Goal: Task Accomplishment & Management: Manage account settings

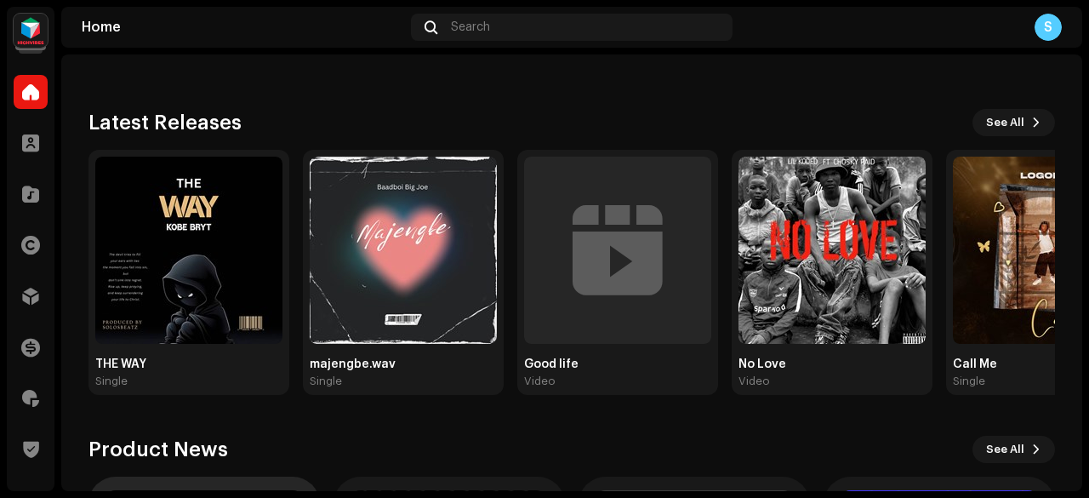
scroll to position [85, 0]
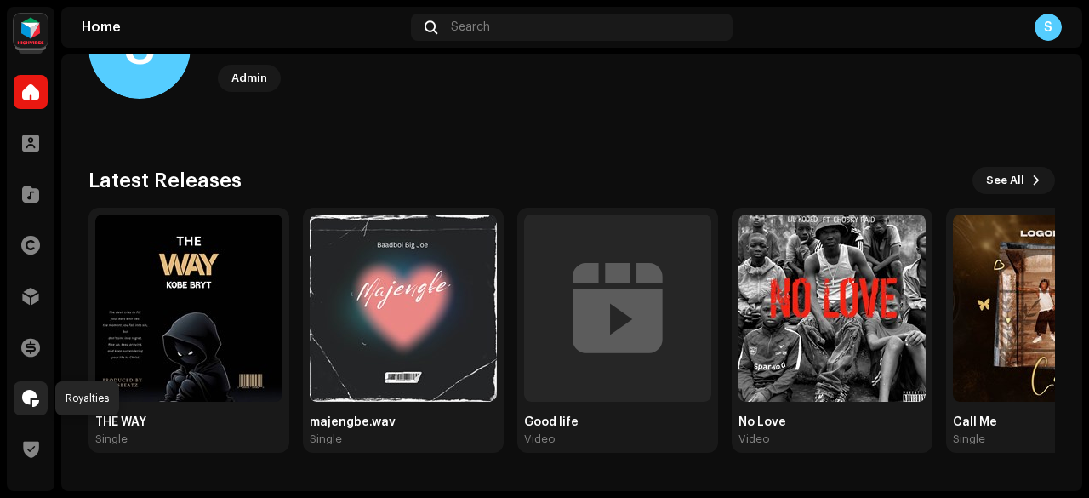
click at [30, 399] on span at bounding box center [30, 398] width 17 height 14
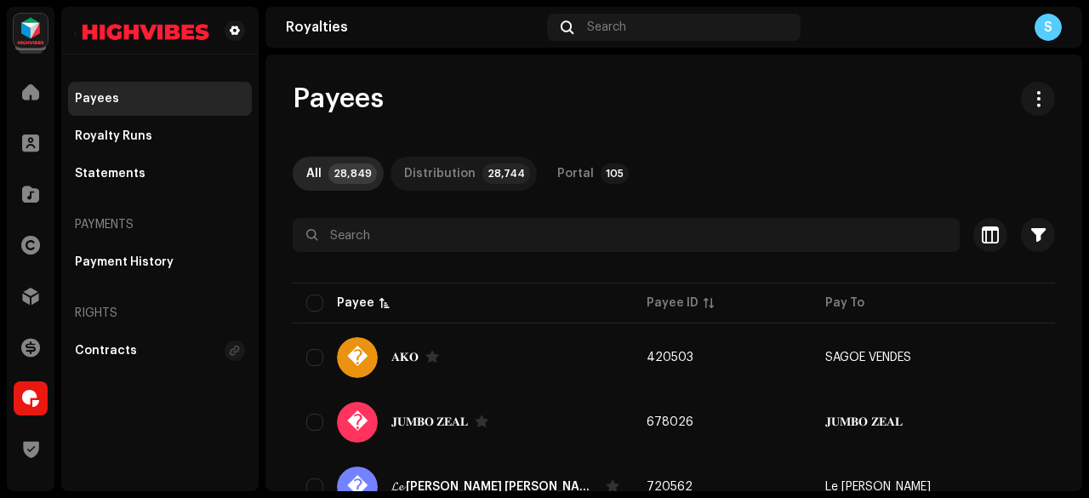
click at [492, 188] on p-tab "Distribution 28,744" at bounding box center [463, 173] width 146 height 34
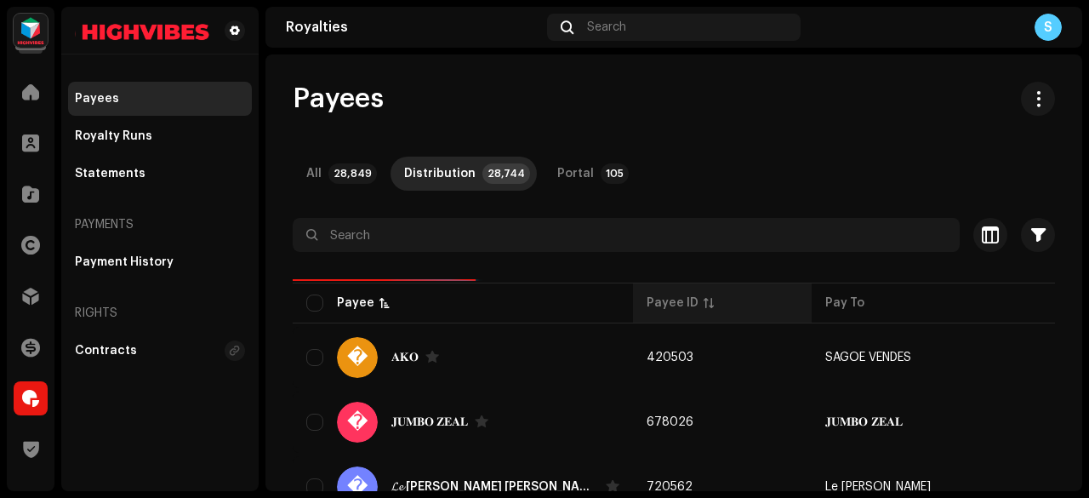
click at [633, 312] on th "Payee ID" at bounding box center [722, 302] width 179 height 41
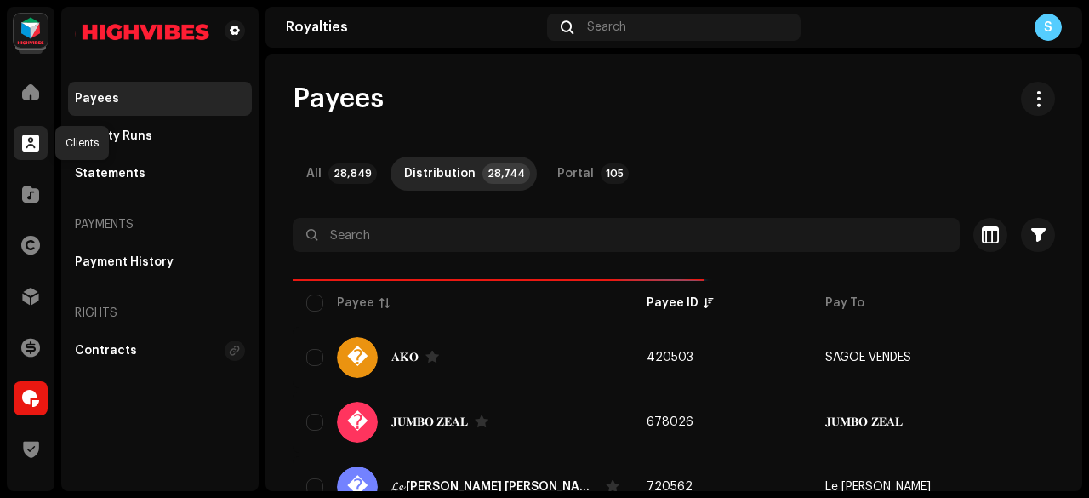
click at [34, 144] on span at bounding box center [30, 143] width 17 height 14
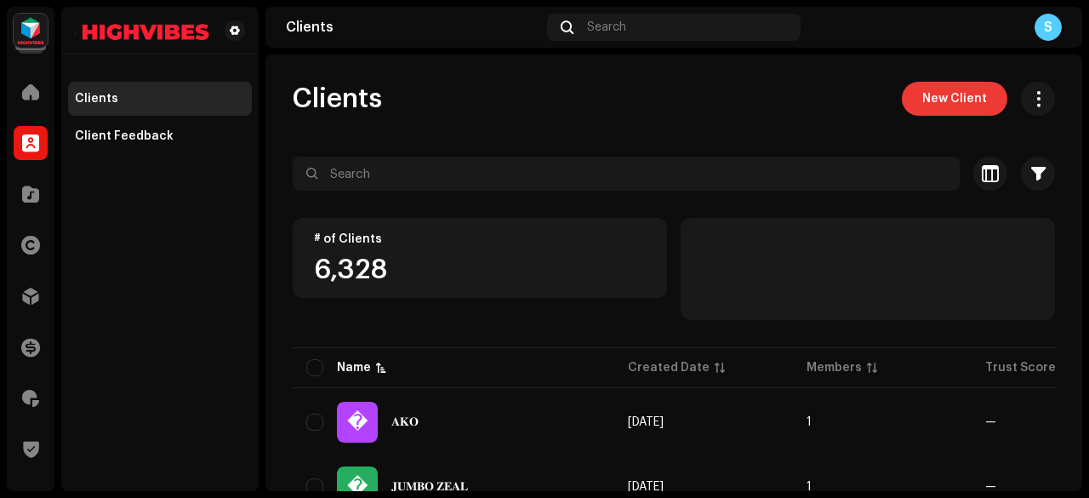
click at [930, 96] on span "New Client" at bounding box center [954, 99] width 65 height 34
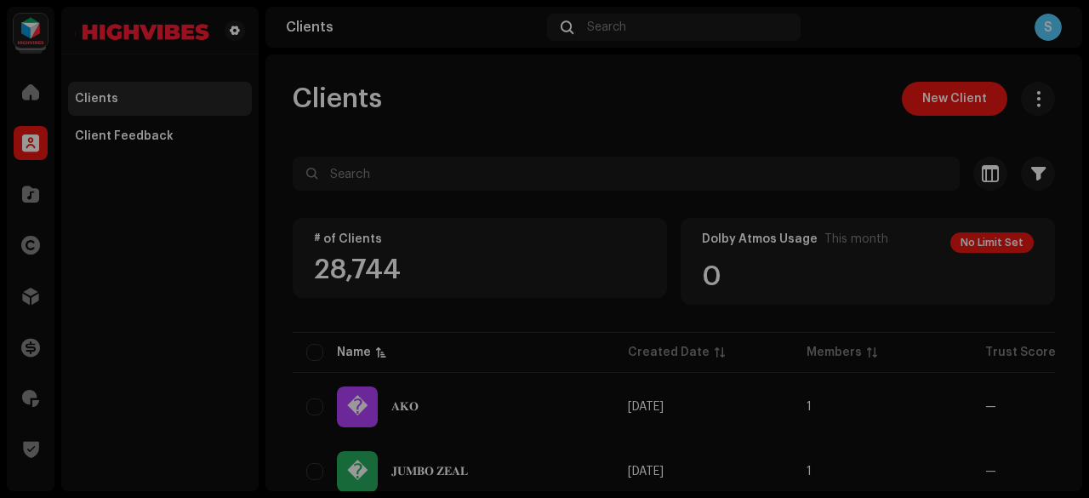
click at [888, 168] on div "New Client Client Name * This field is required. Owner Email * Payout Rate % * …" at bounding box center [544, 249] width 1089 height 498
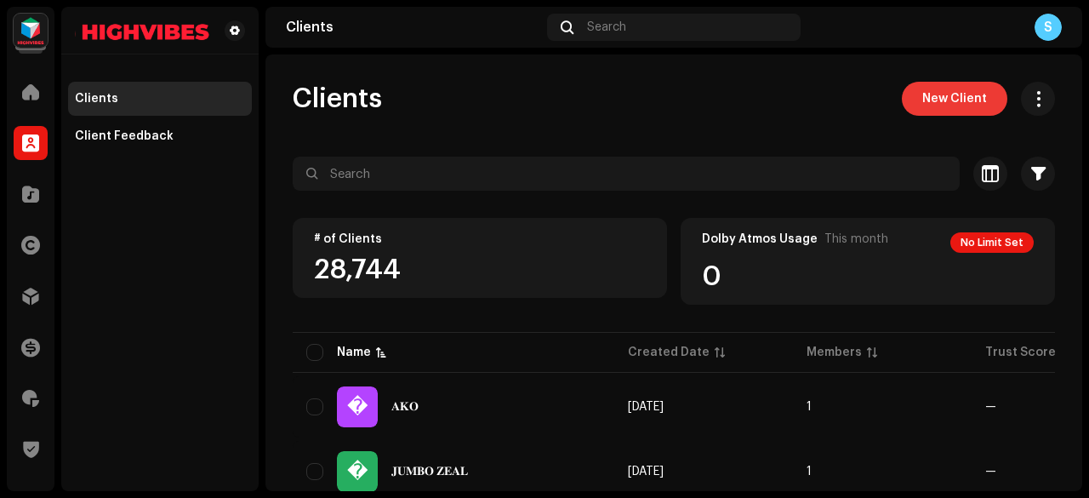
click at [988, 98] on button "New Client" at bounding box center [953, 99] width 105 height 34
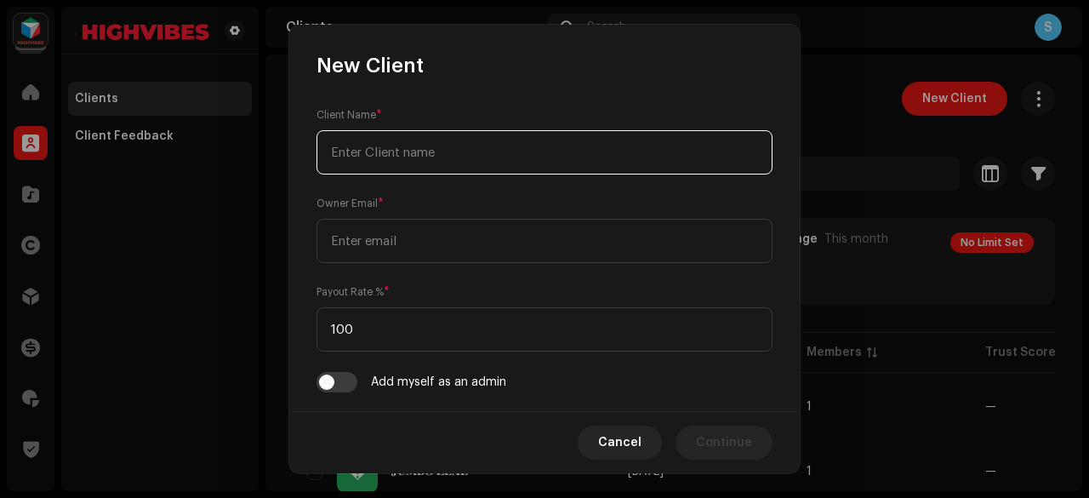
click at [549, 166] on input "text" at bounding box center [544, 152] width 456 height 44
paste input "Hafrikplay Digital media Ltd"
click at [447, 153] on input "Hafrikplay Digital media Ltd" at bounding box center [544, 152] width 456 height 44
type input "Hafrikplay Digital Media Ltd"
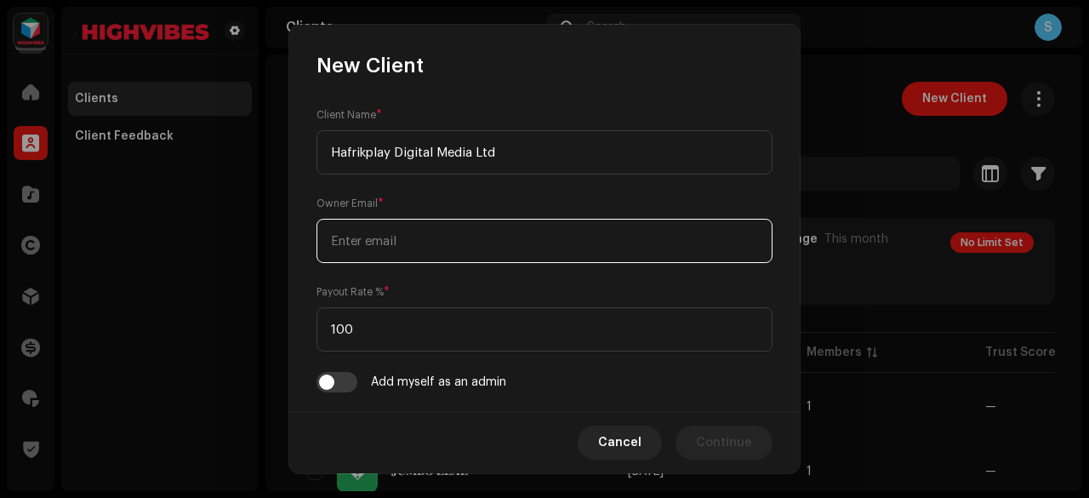
click at [445, 255] on input "email" at bounding box center [544, 241] width 456 height 44
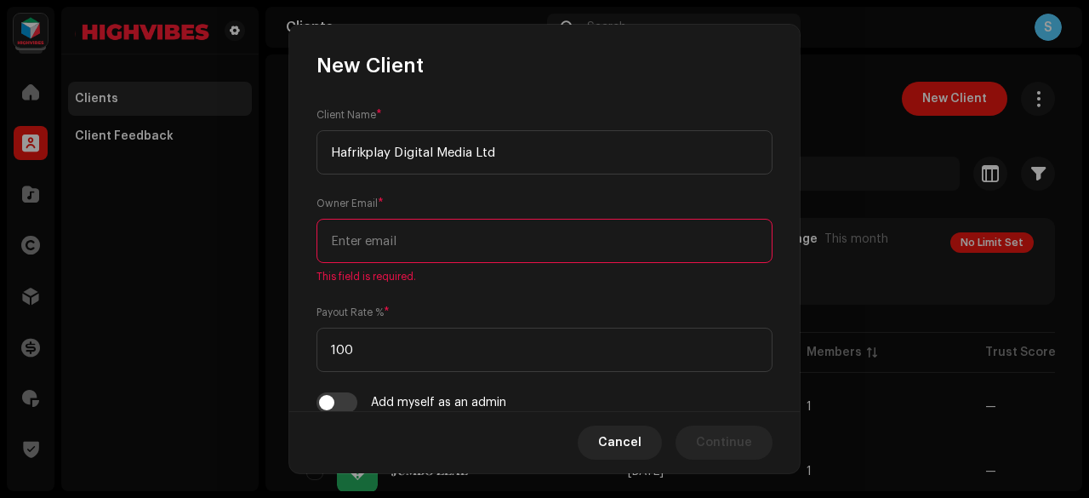
paste input "[EMAIL_ADDRESS][DOMAIN_NAME]"
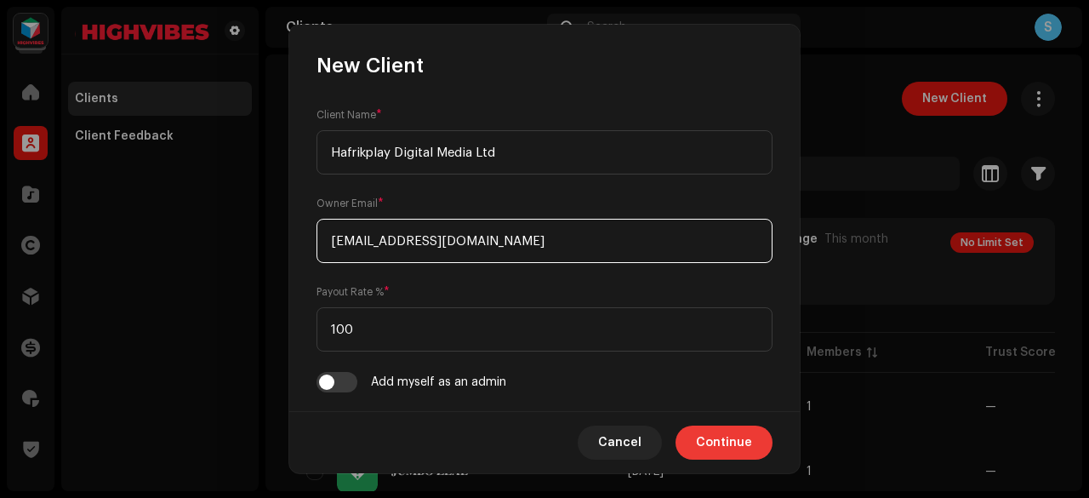
type input "[EMAIL_ADDRESS][DOMAIN_NAME]"
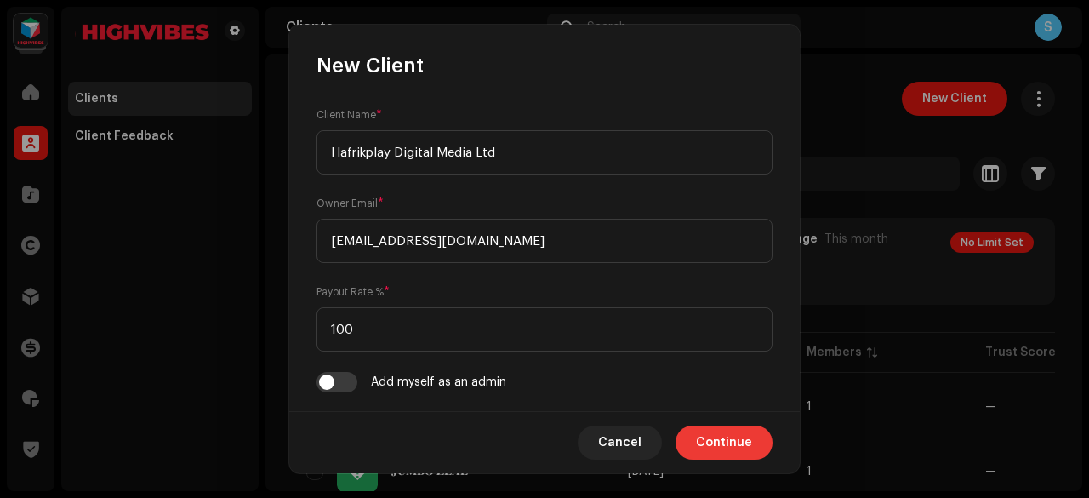
click at [731, 434] on span "Continue" at bounding box center [724, 442] width 56 height 34
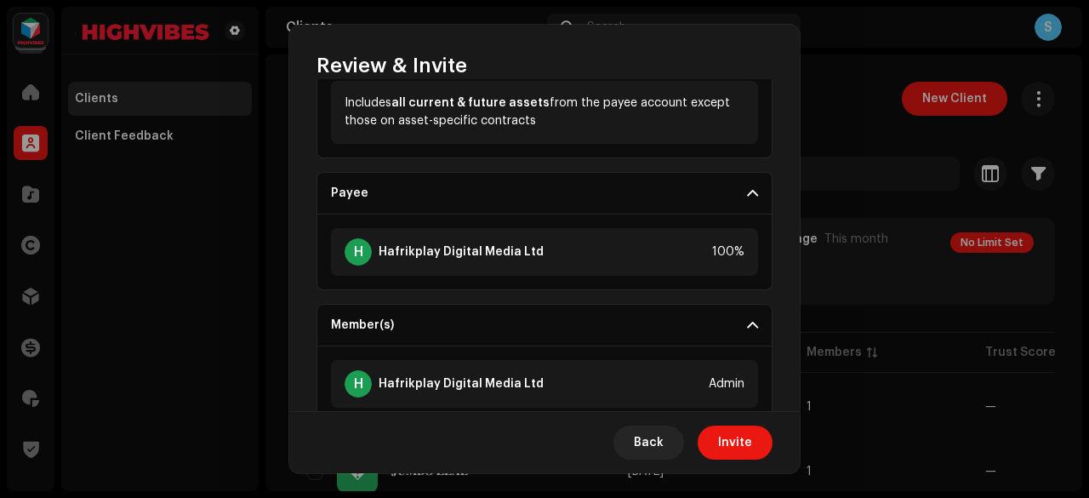
scroll to position [475, 0]
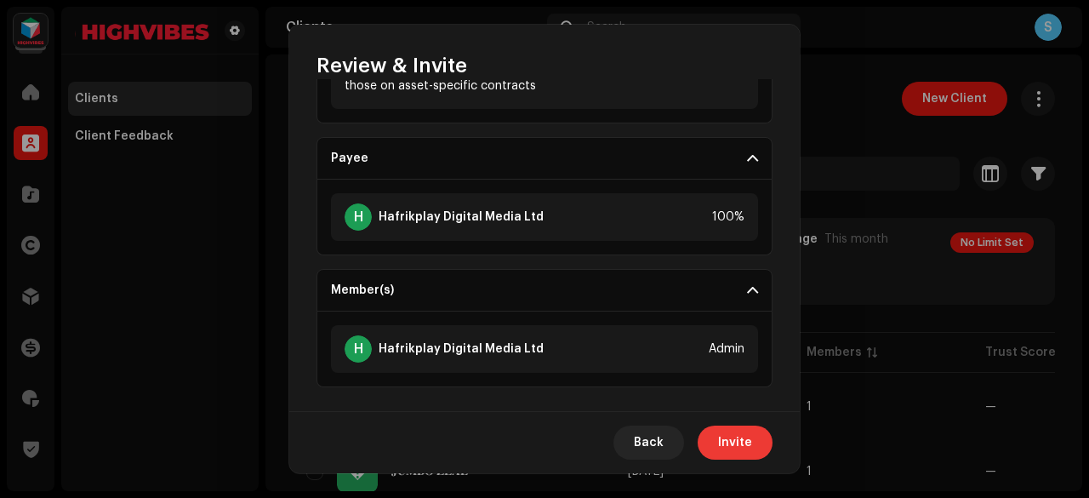
click at [752, 447] on button "Invite" at bounding box center [734, 442] width 75 height 34
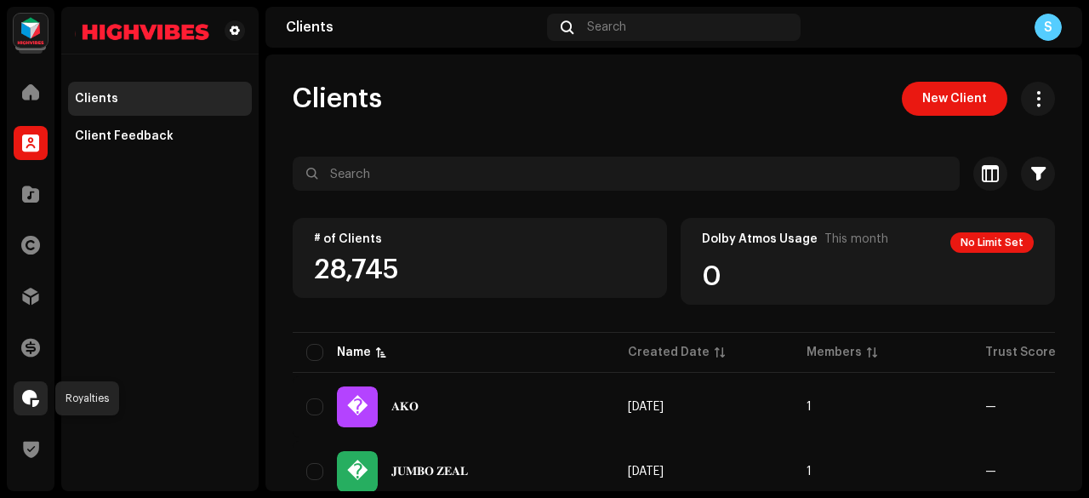
click at [40, 395] on div at bounding box center [31, 398] width 34 height 34
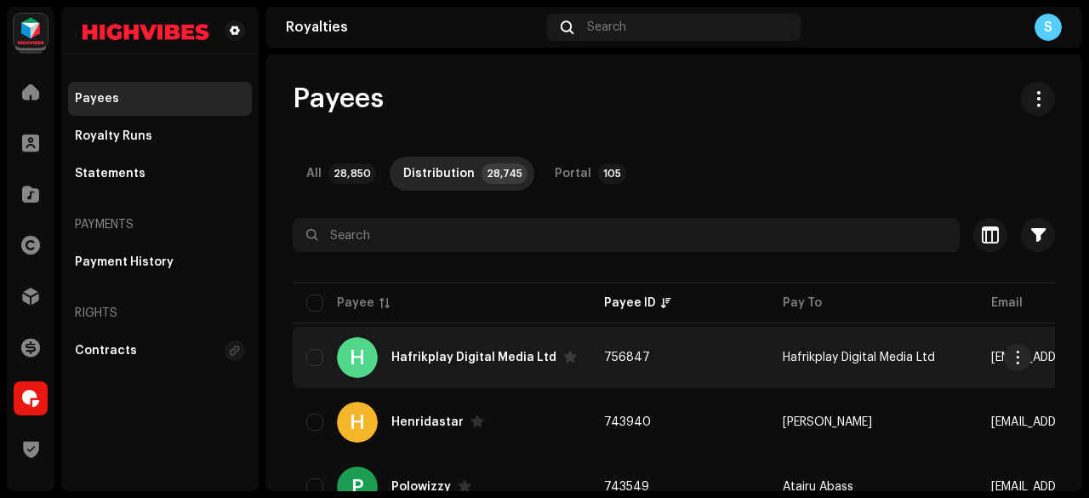
click at [489, 362] on div "Hafrikplay Digital Media Ltd" at bounding box center [483, 357] width 185 height 14
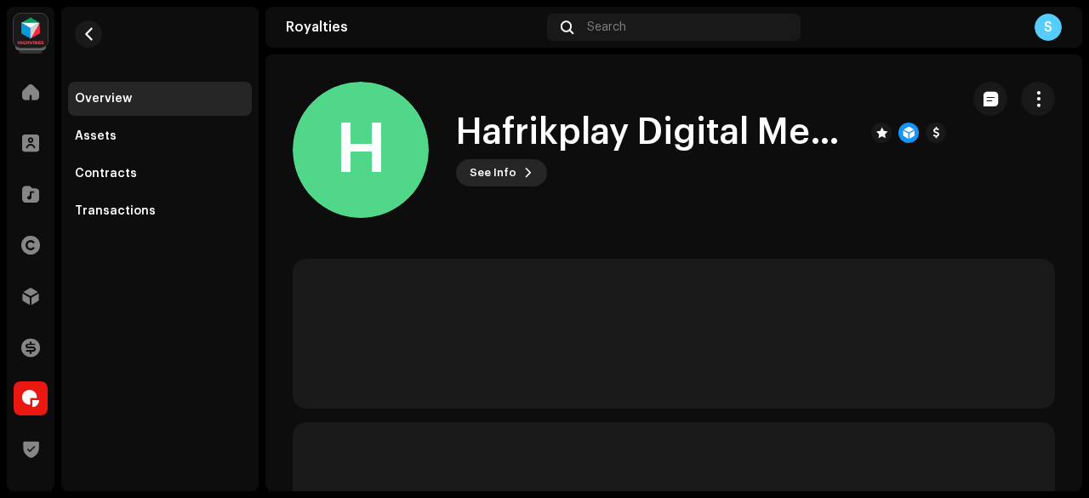
click at [516, 176] on button "See Info" at bounding box center [501, 172] width 91 height 27
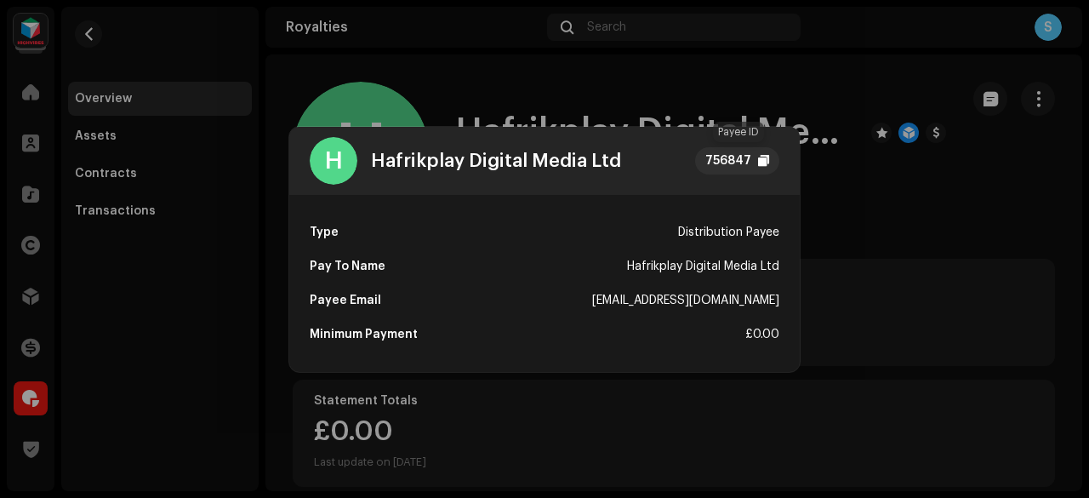
click at [714, 155] on div "756847" at bounding box center [728, 161] width 46 height 20
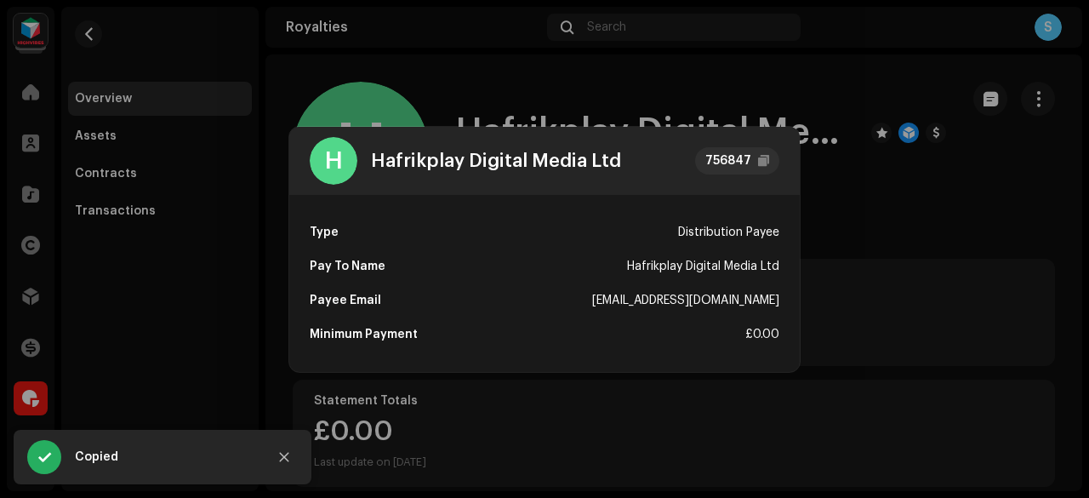
click at [508, 162] on div "Hafrikplay Digital Media Ltd" at bounding box center [496, 161] width 250 height 20
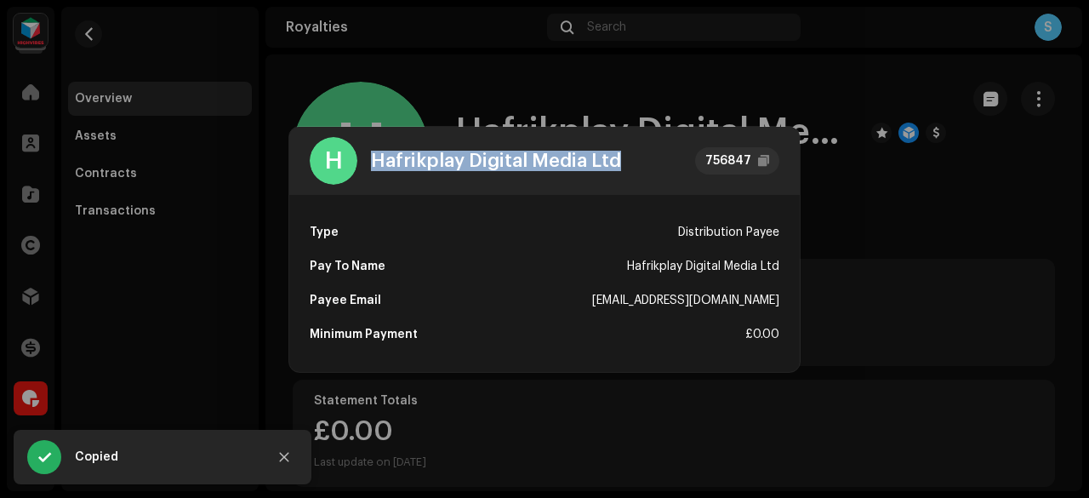
click at [508, 162] on div "Hafrikplay Digital Media Ltd" at bounding box center [496, 161] width 250 height 20
copy div "Hafrikplay Digital Media Ltd"
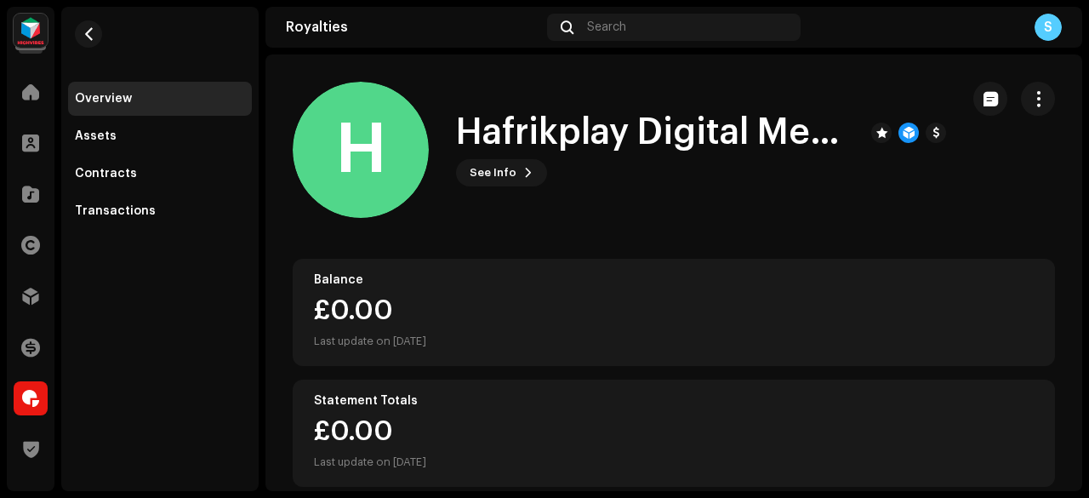
click at [869, 215] on div "H Hafrikplay Digital Media Ltd 756847 Type Distribution Payee Pay To Name Hafri…" at bounding box center [544, 249] width 1089 height 498
click at [78, 38] on button "button" at bounding box center [88, 33] width 27 height 27
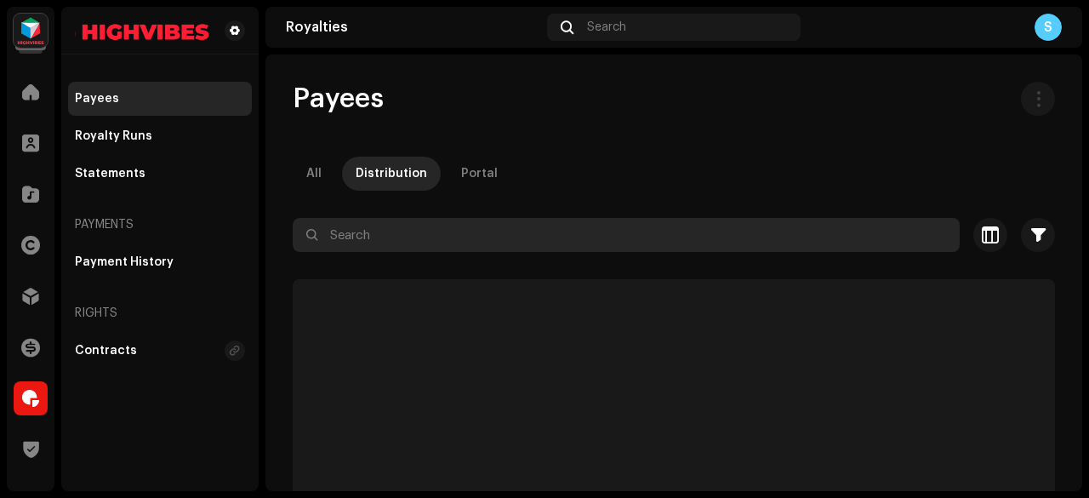
click at [439, 230] on input "text" at bounding box center [626, 235] width 667 height 34
paste input "[EMAIL_ADDRESS][DOMAIN_NAME]"
type input "[EMAIL_ADDRESS][DOMAIN_NAME]"
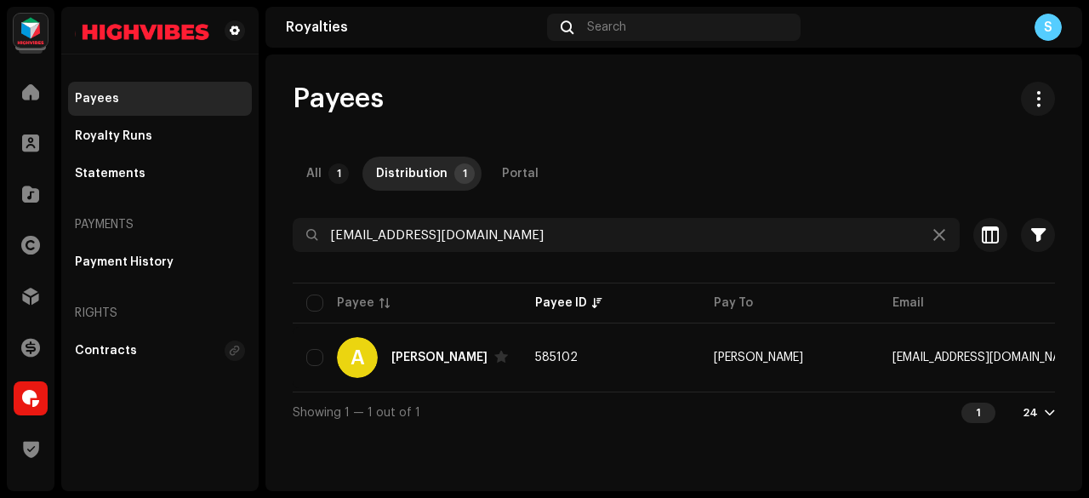
click at [895, 154] on div "Payees All 1 Distribution 1 Portal [EMAIL_ADDRESS][DOMAIN_NAME] Selected 0 Sele…" at bounding box center [673, 257] width 816 height 350
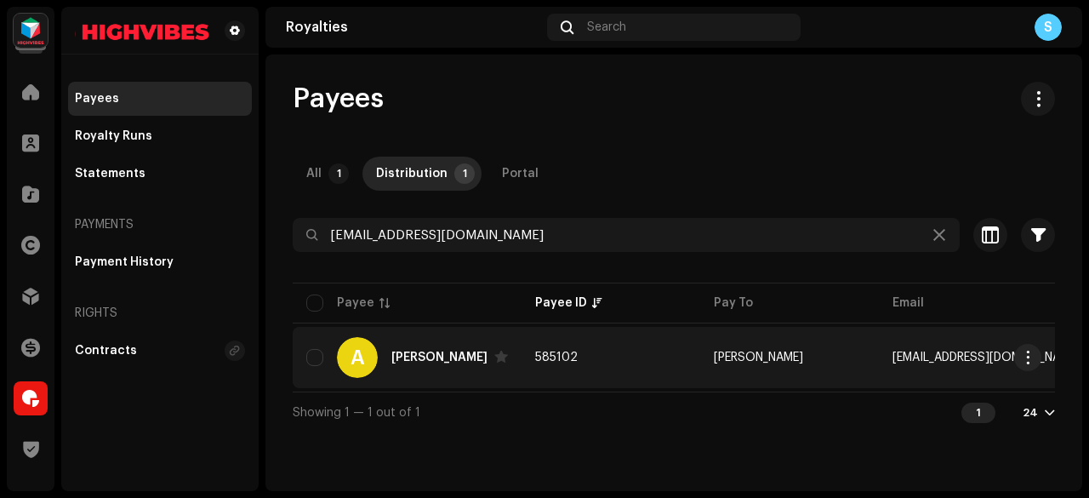
click at [600, 351] on td "585102" at bounding box center [610, 357] width 179 height 61
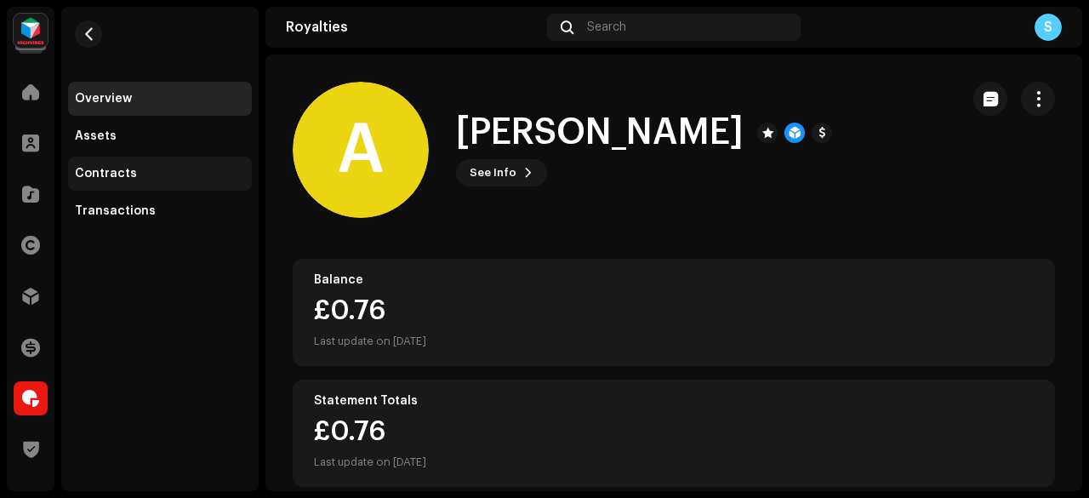
click at [198, 166] on div "Contracts" at bounding box center [160, 173] width 184 height 34
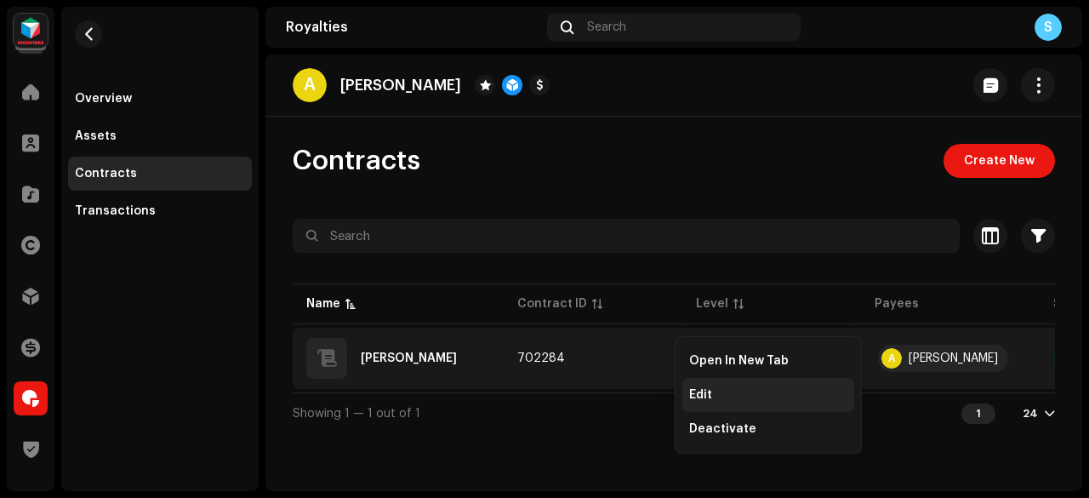
click at [704, 384] on div "Edit" at bounding box center [768, 395] width 172 height 34
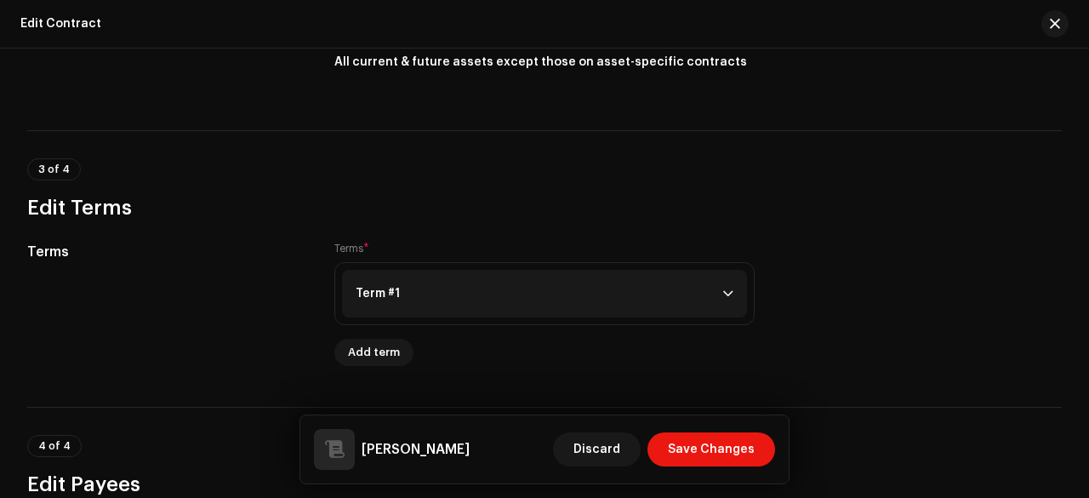
scroll to position [1191, 0]
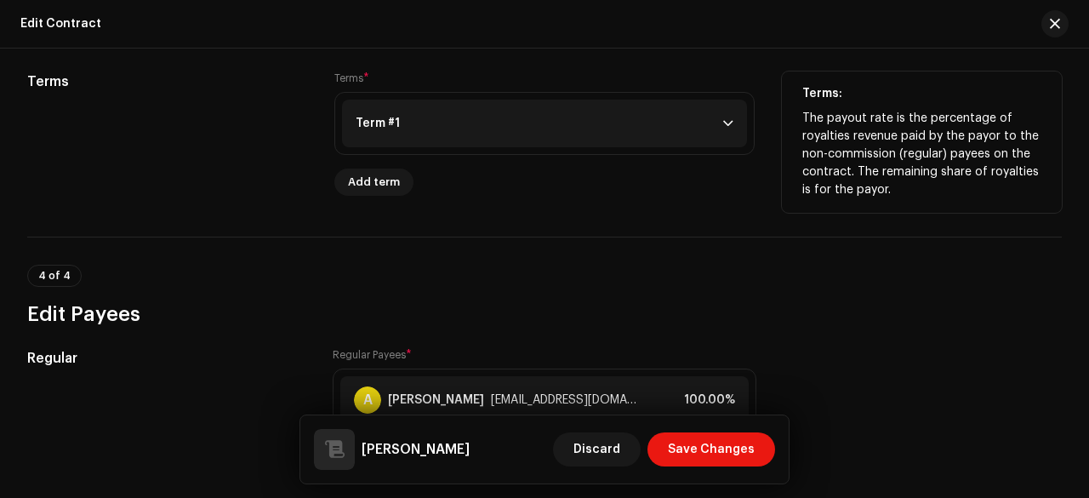
click at [613, 131] on p-accordion-header "Term #1" at bounding box center [544, 124] width 405 height 48
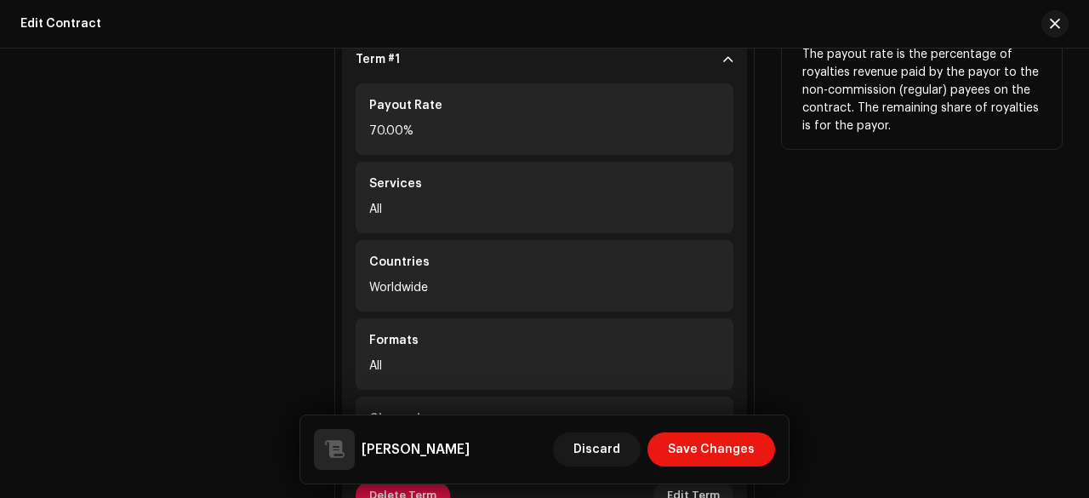
scroll to position [1361, 0]
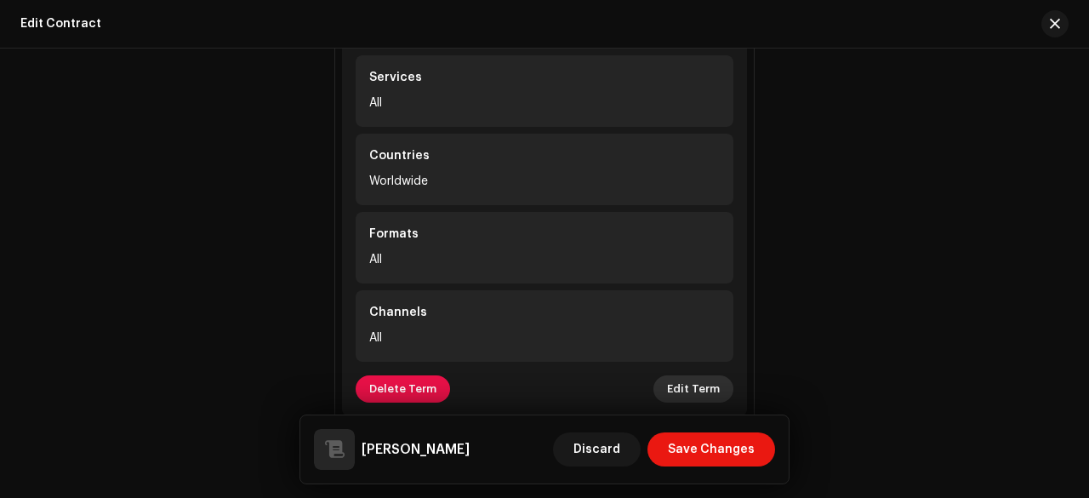
click at [682, 385] on span "Edit Term" at bounding box center [693, 389] width 53 height 34
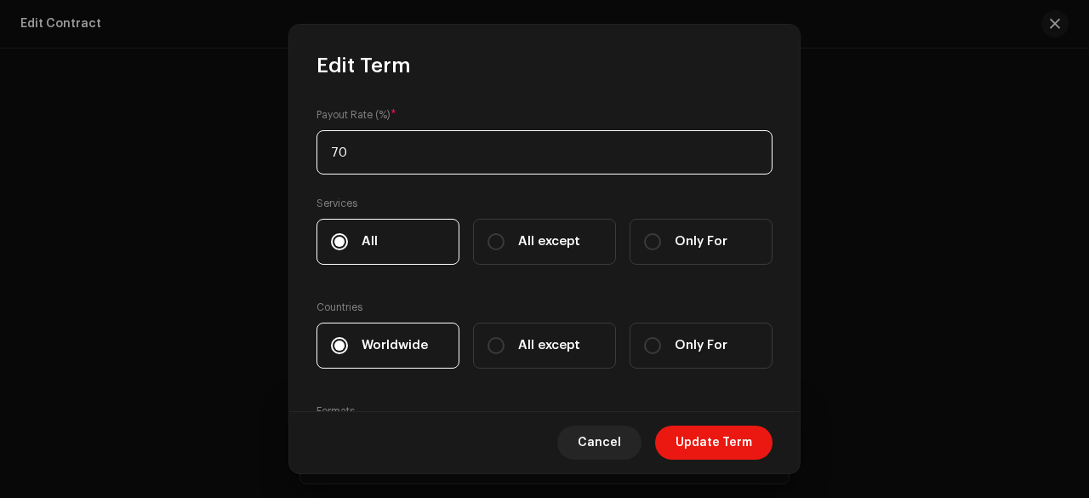
click at [559, 144] on input "70" at bounding box center [544, 152] width 456 height 44
type input "100"
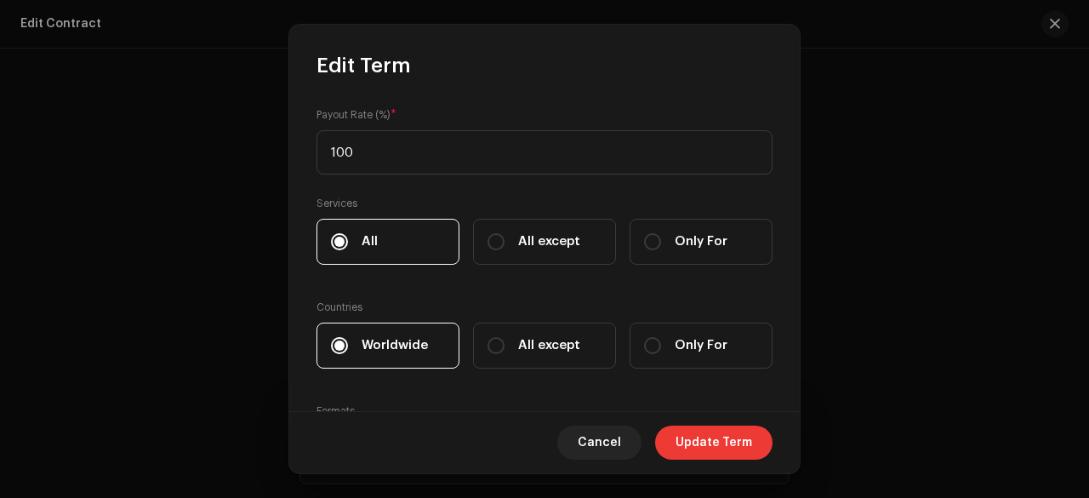
click at [731, 435] on span "Update Term" at bounding box center [713, 442] width 77 height 34
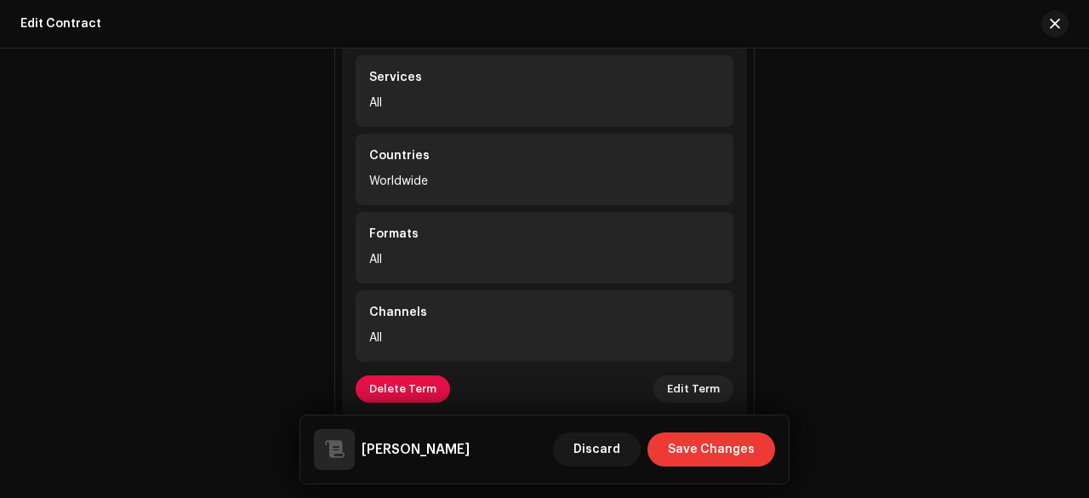
click at [731, 435] on span "Save Changes" at bounding box center [711, 449] width 87 height 34
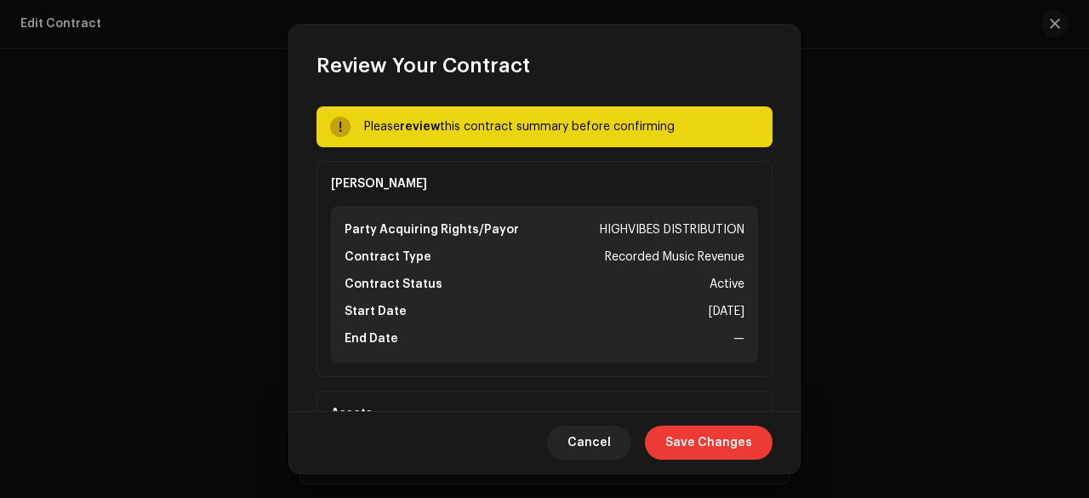
click at [731, 435] on span "Save Changes" at bounding box center [708, 442] width 87 height 34
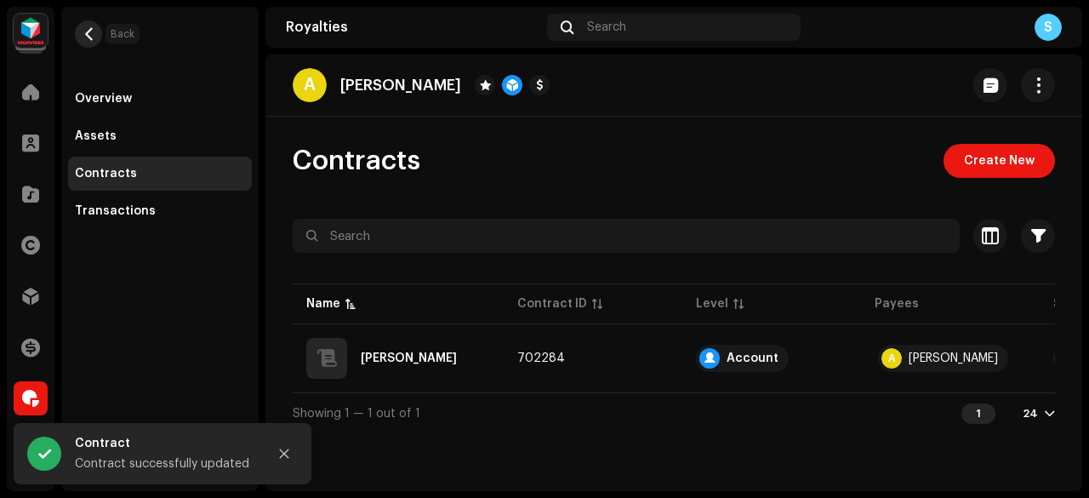
click at [94, 31] on span "button" at bounding box center [88, 34] width 13 height 14
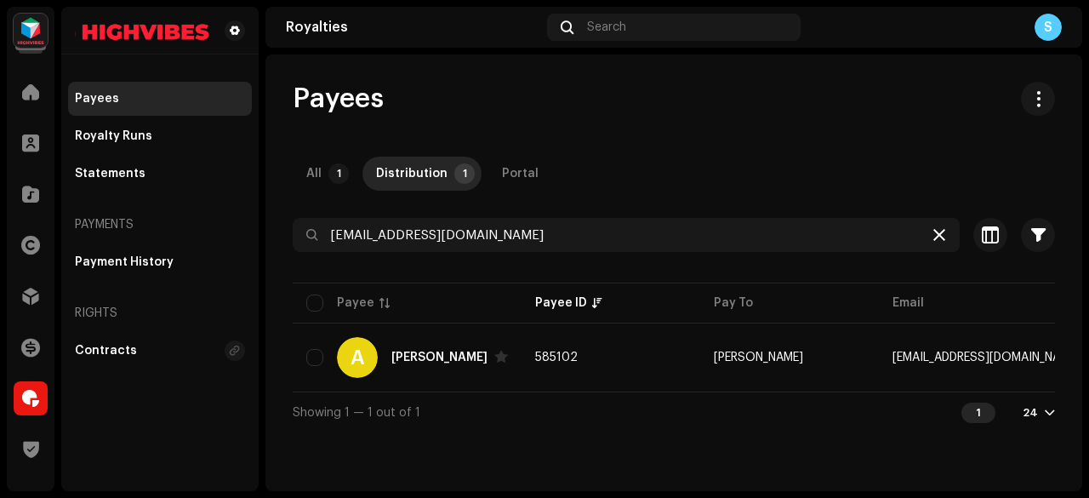
click at [939, 230] on icon at bounding box center [939, 235] width 12 height 14
